Goal: Task Accomplishment & Management: Use online tool/utility

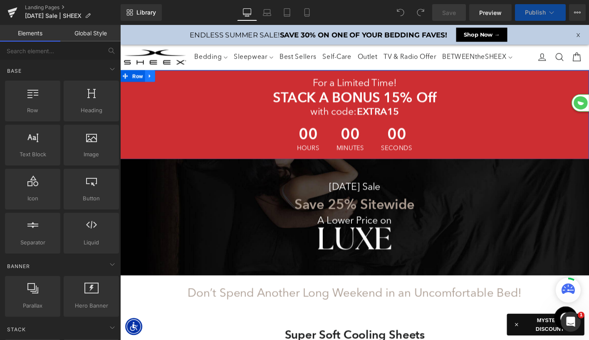
click at [153, 81] on icon at bounding box center [152, 80] width 6 height 6
click at [172, 82] on icon at bounding box center [174, 80] width 6 height 6
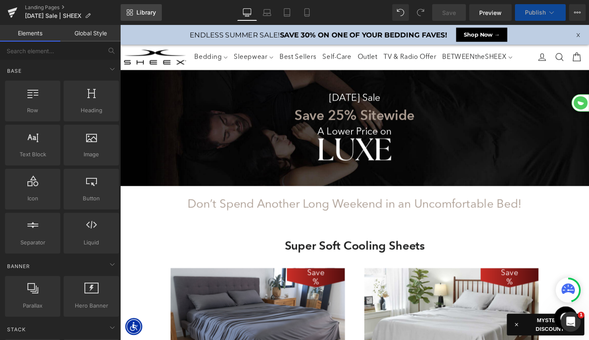
scroll to position [0, 0]
click at [149, 16] on link "Library" at bounding box center [141, 12] width 41 height 17
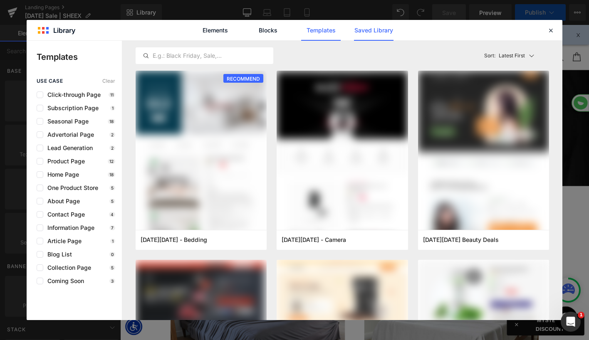
click at [372, 31] on link "Saved Library" at bounding box center [374, 30] width 40 height 21
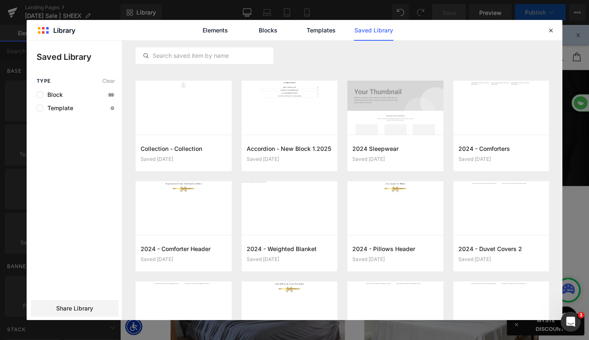
scroll to position [1263, 0]
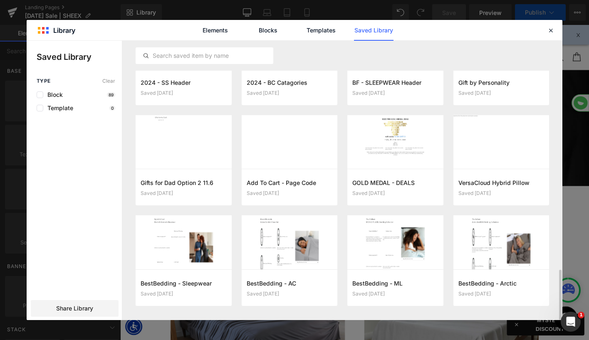
select select "XL"
select select "M"
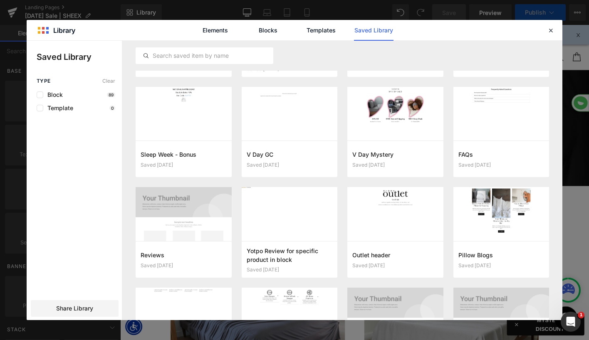
scroll to position [0, 0]
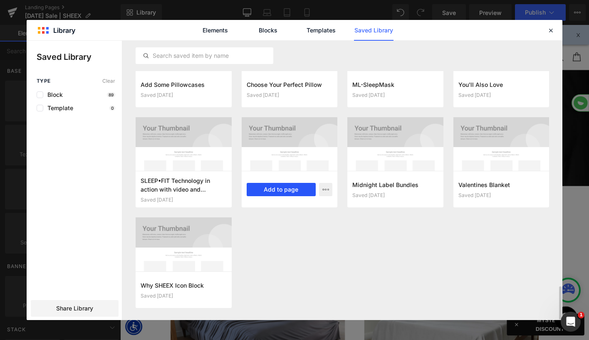
click at [278, 189] on button "Add to page" at bounding box center [281, 189] width 69 height 13
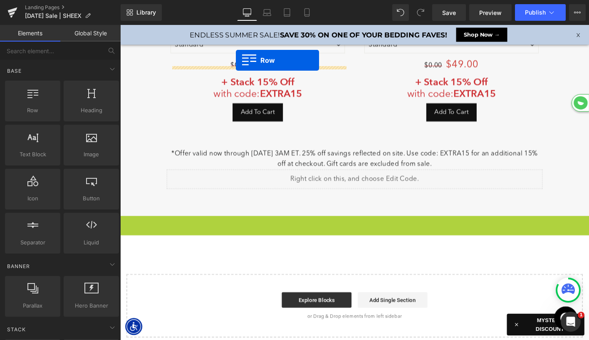
drag, startPoint x: 126, startPoint y: 225, endPoint x: 195, endPoint y: -3, distance: 237.8
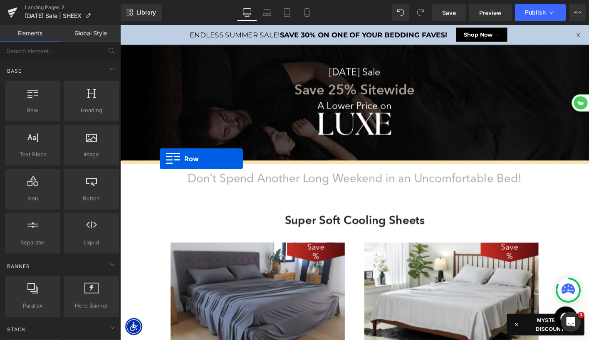
click at [163, 169] on div at bounding box center [371, 195] width 503 height 339
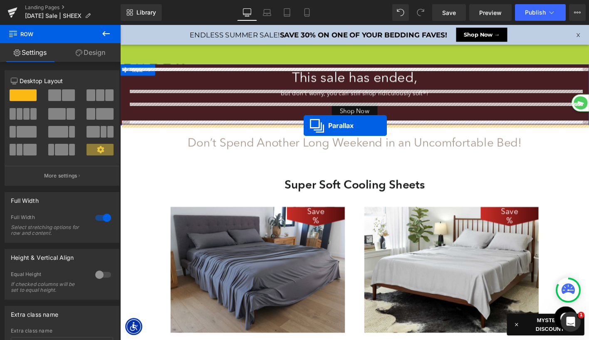
drag, startPoint x: 353, startPoint y: 51, endPoint x: 317, endPoint y: 133, distance: 89.8
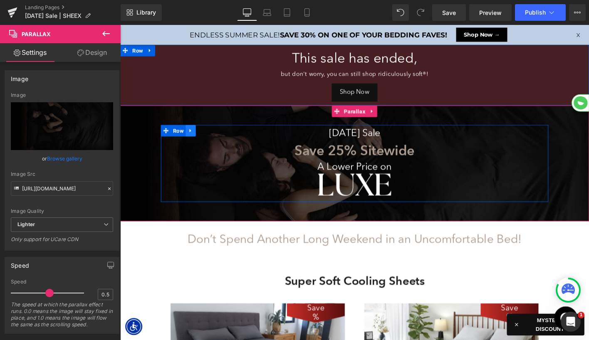
click at [197, 139] on icon at bounding box center [196, 138] width 6 height 6
click at [215, 139] on icon at bounding box center [218, 139] width 6 height 6
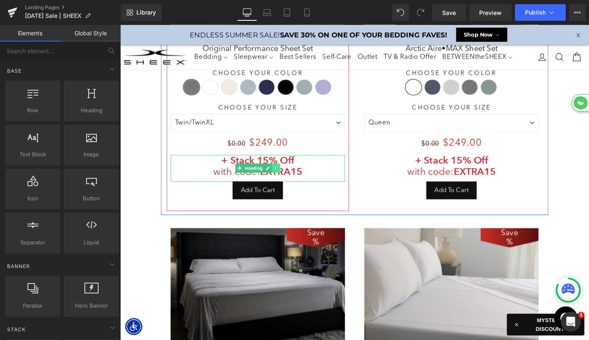
click at [288, 180] on icon at bounding box center [287, 178] width 5 height 5
click at [292, 180] on icon at bounding box center [292, 178] width 5 height 5
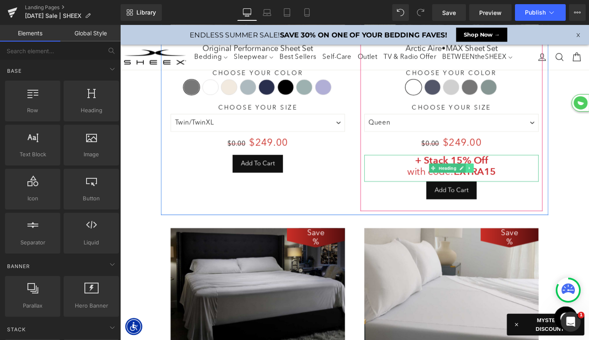
click at [493, 178] on icon at bounding box center [495, 178] width 5 height 5
click at [499, 179] on icon at bounding box center [500, 178] width 5 height 5
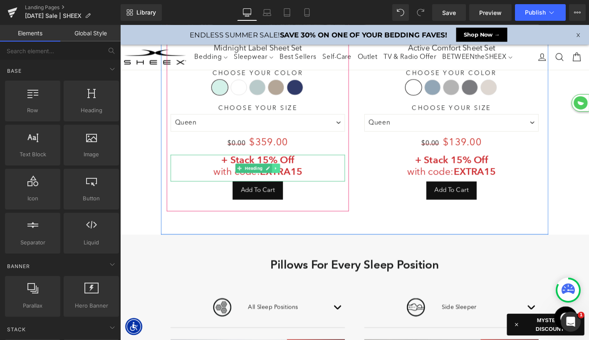
click at [287, 178] on icon at bounding box center [287, 178] width 1 height 3
click at [292, 178] on icon at bounding box center [292, 178] width 5 height 5
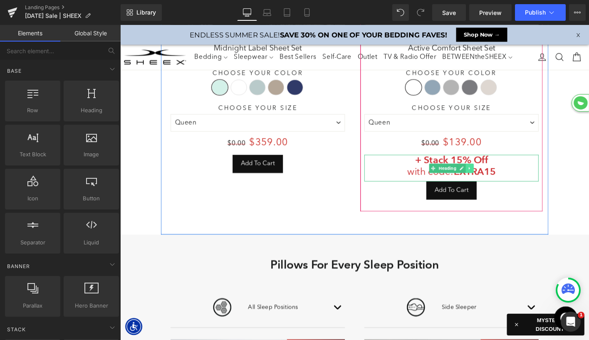
click at [496, 177] on icon at bounding box center [495, 178] width 5 height 5
click at [497, 178] on link at bounding box center [500, 179] width 9 height 10
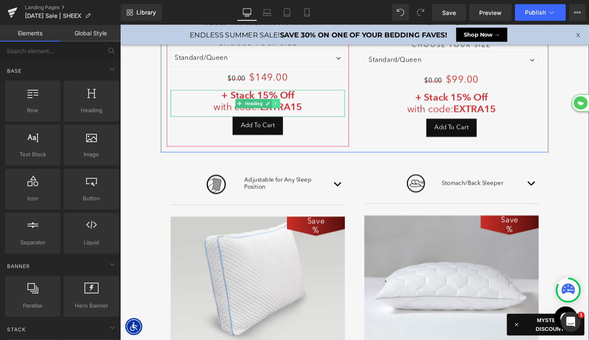
click at [287, 111] on icon at bounding box center [287, 109] width 5 height 5
click at [291, 110] on icon at bounding box center [292, 109] width 5 height 5
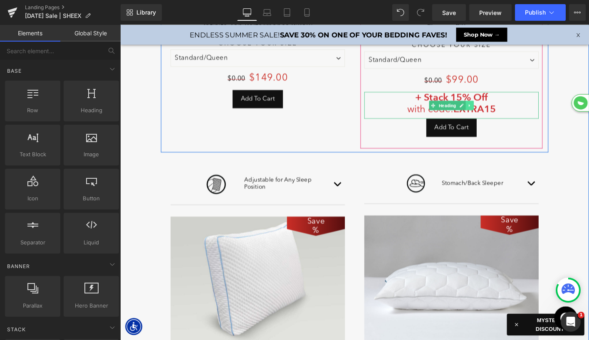
click at [496, 111] on icon at bounding box center [495, 111] width 5 height 5
click at [496, 110] on link at bounding box center [500, 112] width 9 height 10
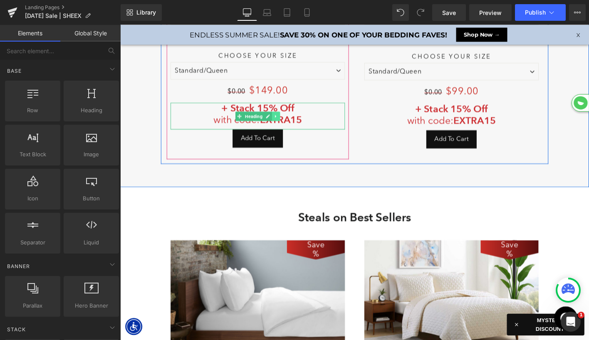
click at [287, 121] on icon at bounding box center [287, 122] width 1 height 3
click at [291, 122] on icon at bounding box center [292, 123] width 5 height 5
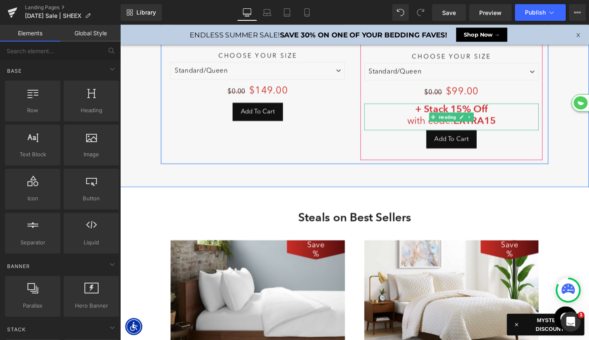
click at [496, 124] on icon at bounding box center [495, 123] width 5 height 5
click at [498, 123] on icon at bounding box center [500, 123] width 5 height 5
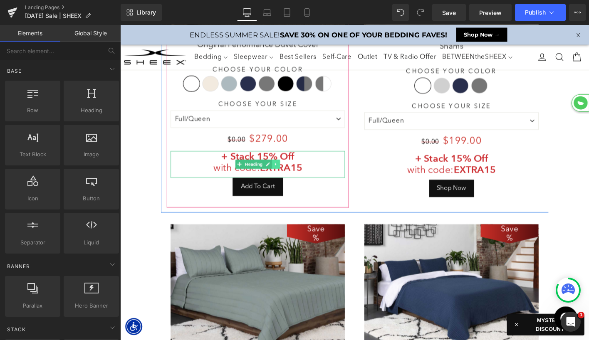
click at [287, 176] on icon at bounding box center [287, 174] width 5 height 5
click at [293, 174] on icon at bounding box center [292, 175] width 5 height 5
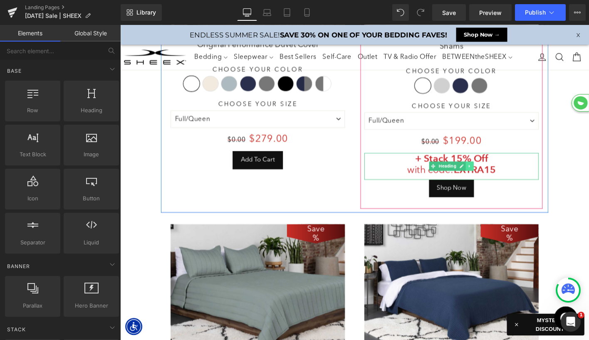
click at [497, 176] on icon at bounding box center [495, 176] width 5 height 5
click at [499, 176] on icon at bounding box center [500, 176] width 5 height 5
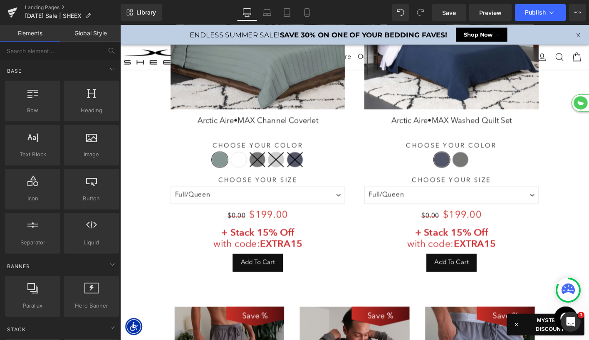
scroll to position [2020, 0]
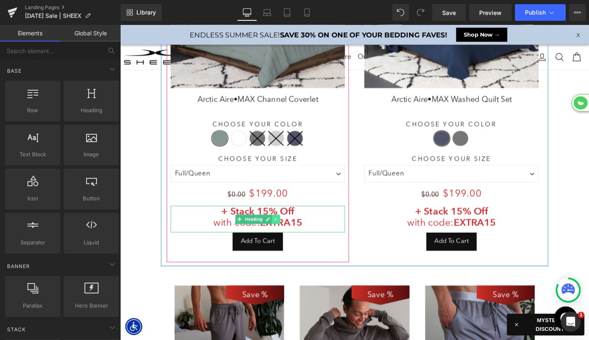
click at [287, 233] on icon at bounding box center [287, 233] width 5 height 5
click at [289, 233] on link at bounding box center [291, 234] width 9 height 10
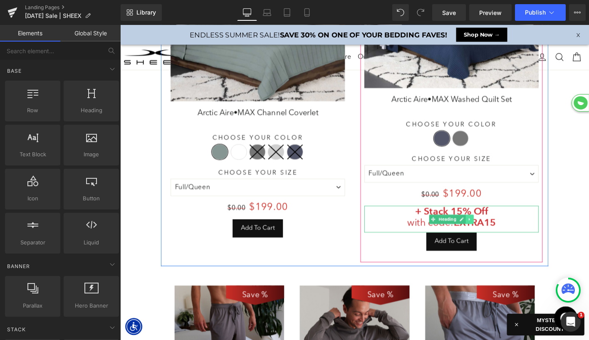
click at [494, 237] on link at bounding box center [495, 234] width 9 height 10
click at [500, 229] on link at bounding box center [500, 234] width 9 height 10
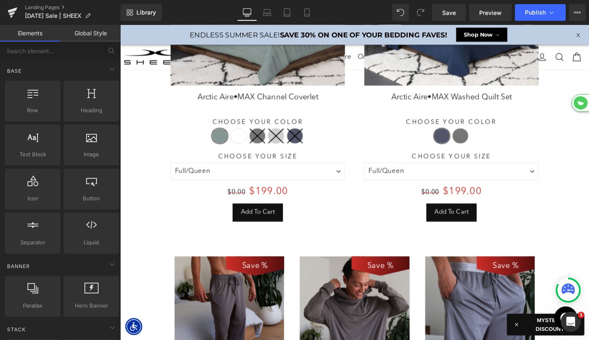
scroll to position [4991, 503]
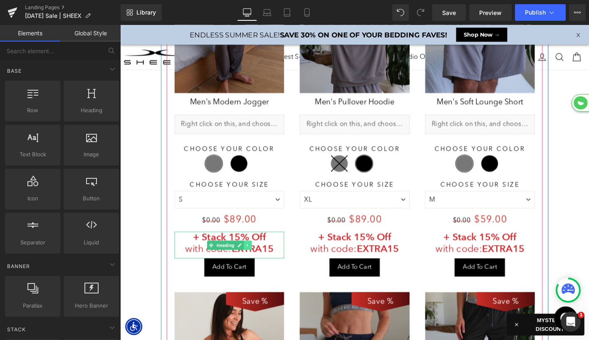
click at [259, 260] on icon at bounding box center [257, 261] width 5 height 5
click at [262, 260] on icon at bounding box center [261, 261] width 5 height 5
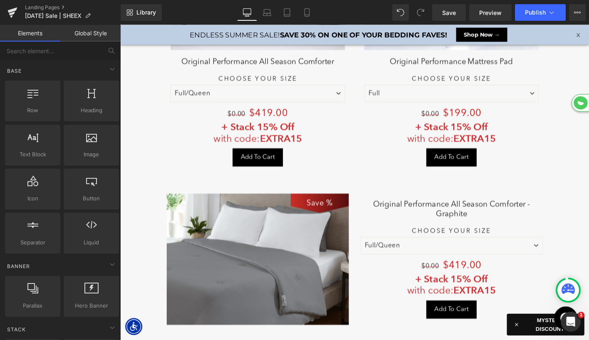
scroll to position [3448, 0]
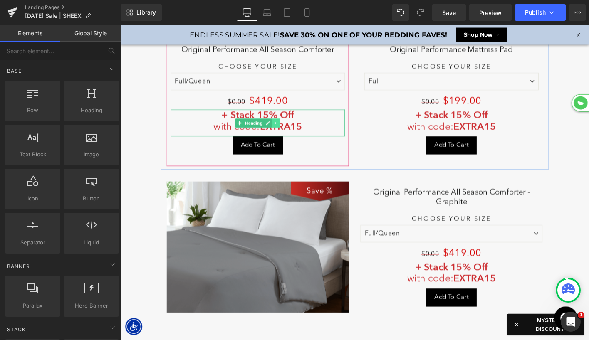
click at [287, 129] on icon at bounding box center [287, 130] width 1 height 3
click at [289, 125] on link at bounding box center [291, 130] width 9 height 10
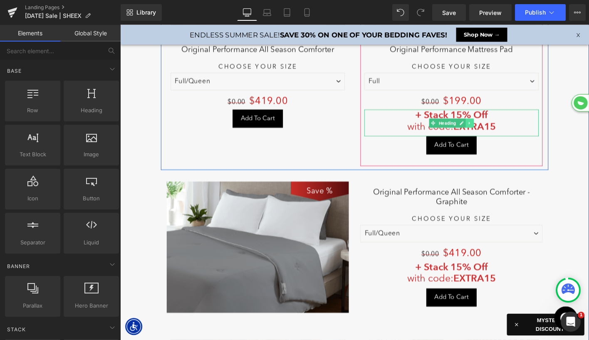
click at [498, 125] on link at bounding box center [495, 130] width 9 height 10
click at [498, 128] on icon at bounding box center [500, 130] width 5 height 5
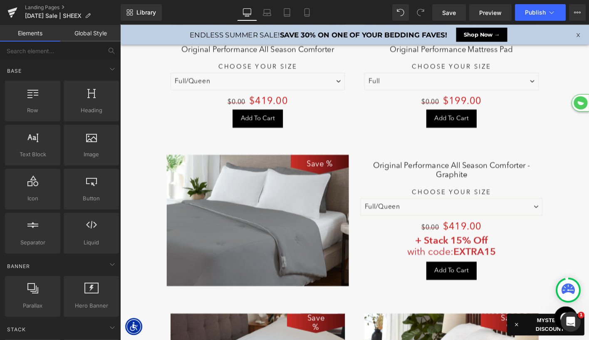
scroll to position [4877, 503]
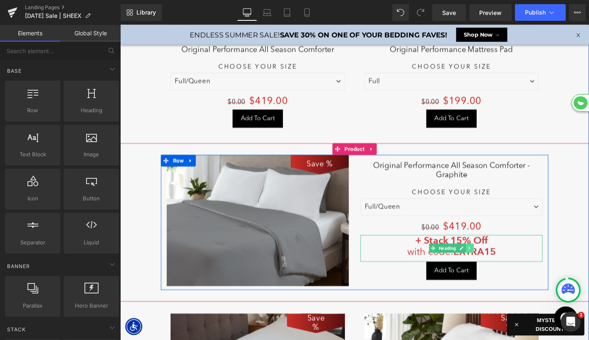
click at [493, 262] on icon at bounding box center [495, 264] width 5 height 5
click at [497, 260] on link at bounding box center [500, 265] width 9 height 10
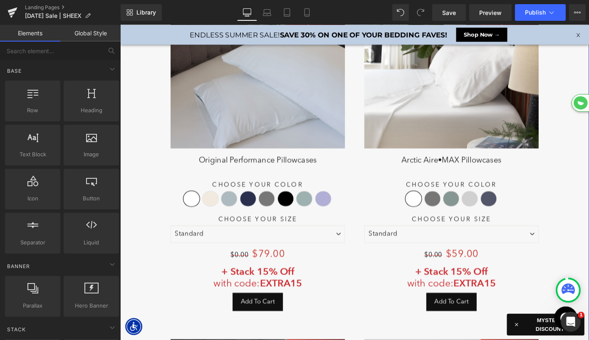
scroll to position [3786, 0]
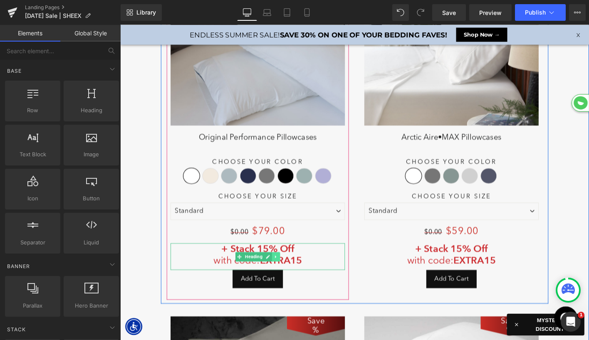
click at [290, 269] on link at bounding box center [287, 274] width 9 height 10
click at [292, 272] on icon at bounding box center [292, 274] width 5 height 5
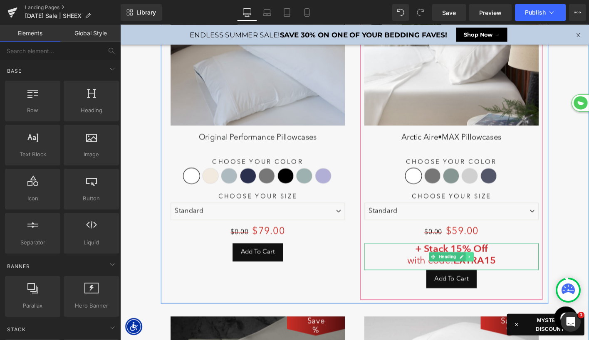
click at [496, 270] on link at bounding box center [495, 274] width 9 height 10
click at [498, 272] on icon at bounding box center [500, 274] width 5 height 5
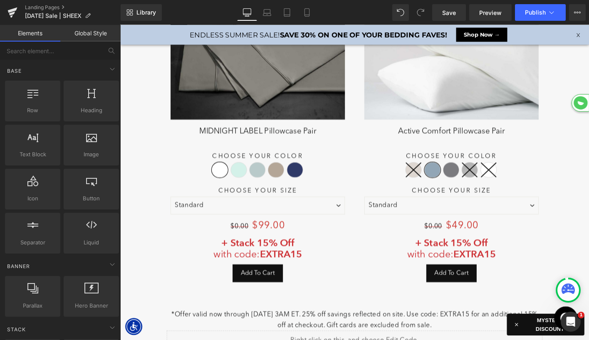
scroll to position [4112, 0]
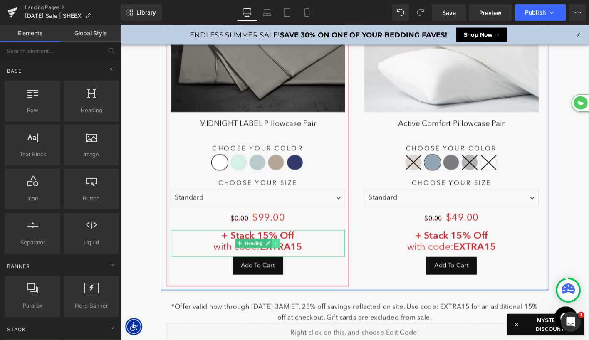
click at [287, 258] on icon at bounding box center [287, 259] width 1 height 3
click at [291, 257] on icon at bounding box center [292, 259] width 5 height 5
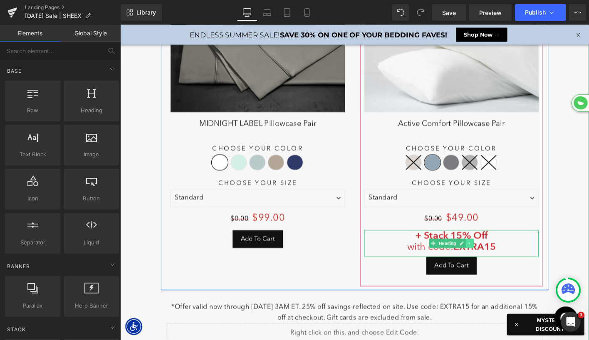
click at [495, 258] on icon at bounding box center [495, 259] width 1 height 3
click at [498, 257] on icon at bounding box center [500, 259] width 5 height 5
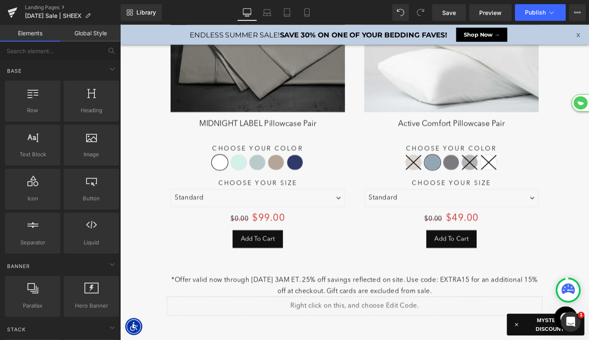
scroll to position [4821, 503]
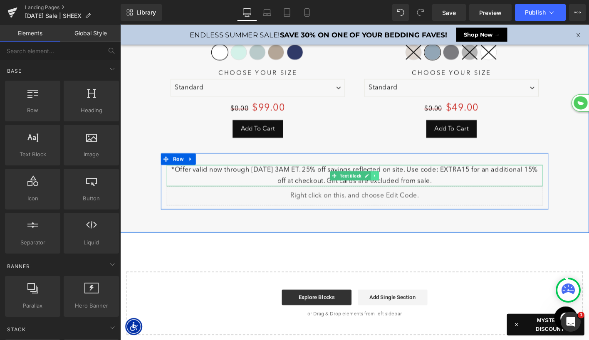
click at [392, 185] on icon at bounding box center [394, 187] width 5 height 5
click at [397, 185] on icon at bounding box center [398, 187] width 5 height 5
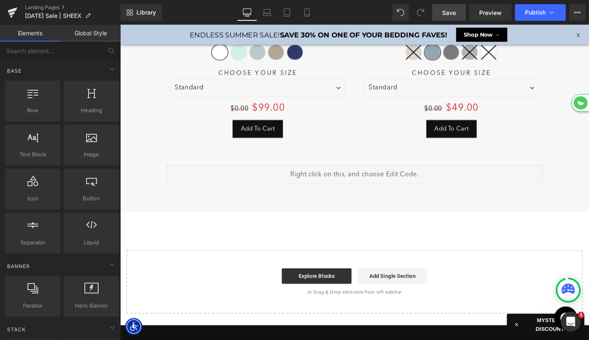
click at [447, 14] on span "Save" at bounding box center [449, 12] width 14 height 9
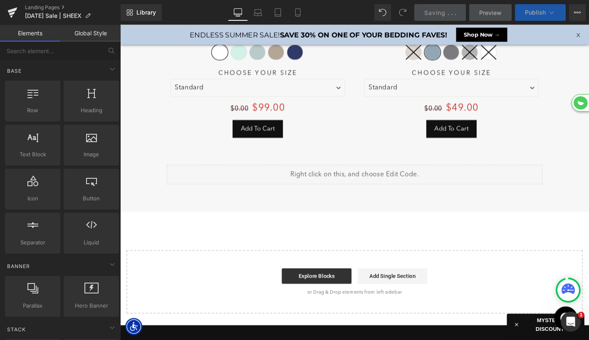
scroll to position [4, 4]
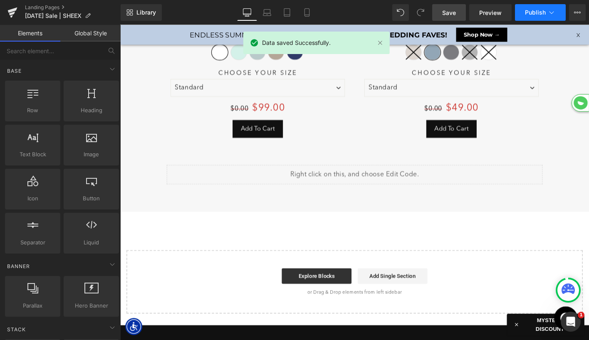
click at [525, 14] on span "Publish" at bounding box center [535, 12] width 21 height 7
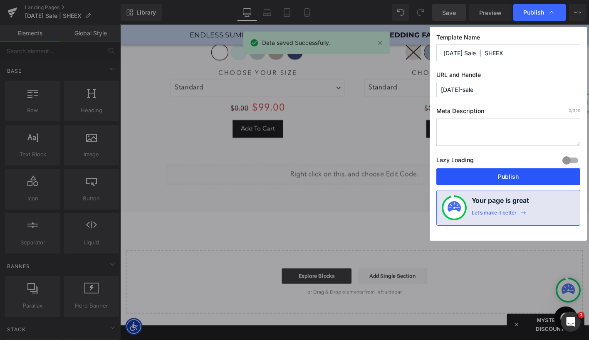
click at [476, 176] on button "Publish" at bounding box center [508, 177] width 144 height 17
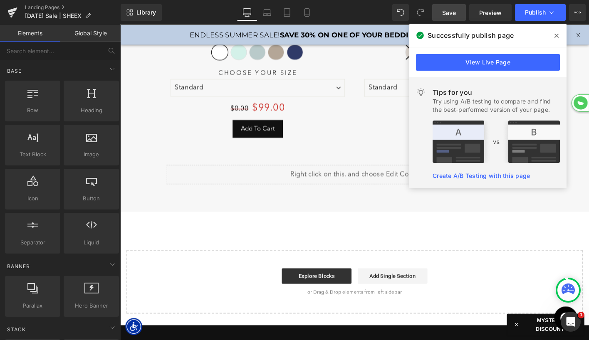
click at [557, 34] on icon at bounding box center [557, 35] width 4 height 7
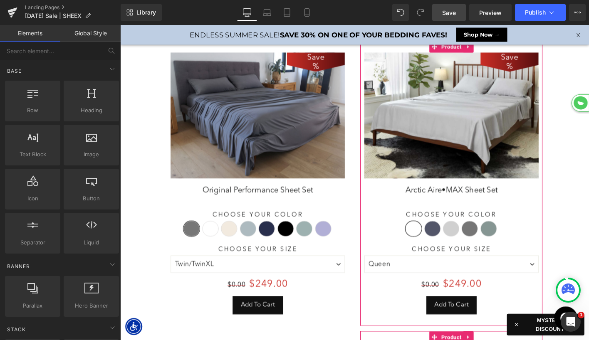
scroll to position [4825, 503]
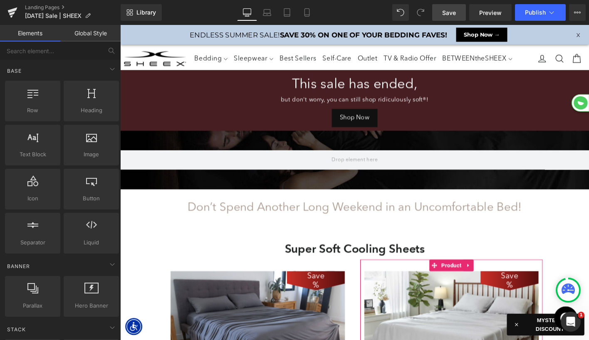
click at [445, 10] on span "Save" at bounding box center [449, 12] width 14 height 9
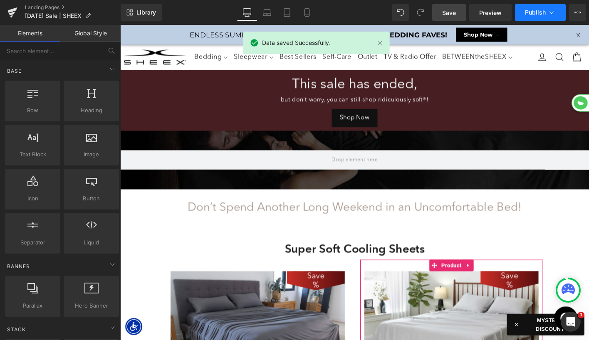
click at [533, 16] on button "Publish" at bounding box center [540, 12] width 51 height 17
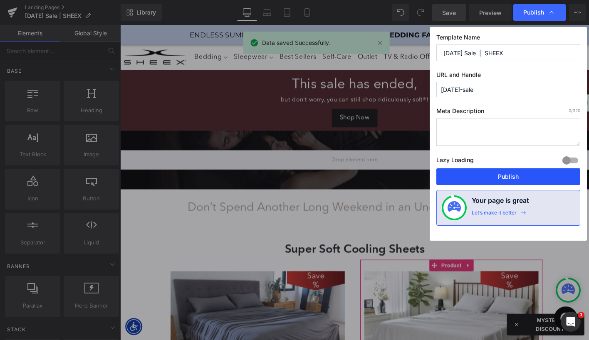
click at [496, 177] on button "Publish" at bounding box center [508, 177] width 144 height 17
